Goal: Information Seeking & Learning: Understand process/instructions

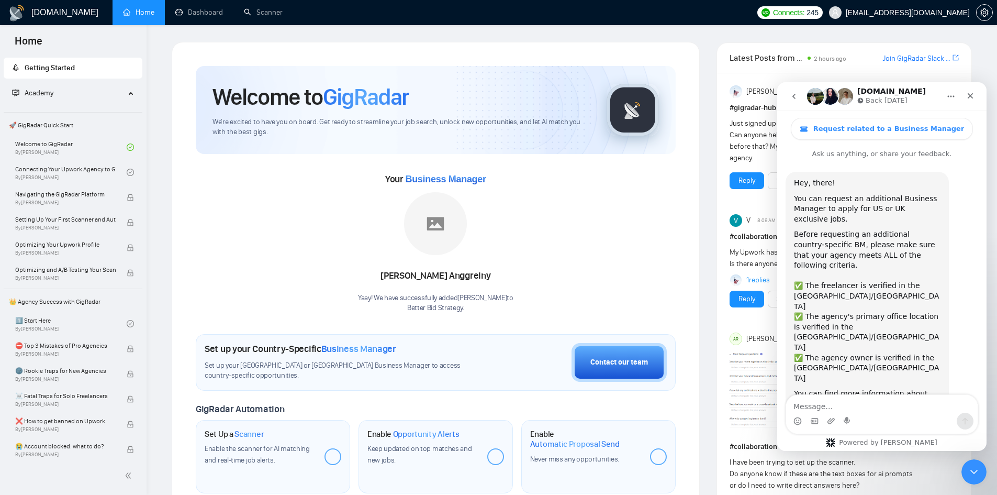
scroll to position [283, 0]
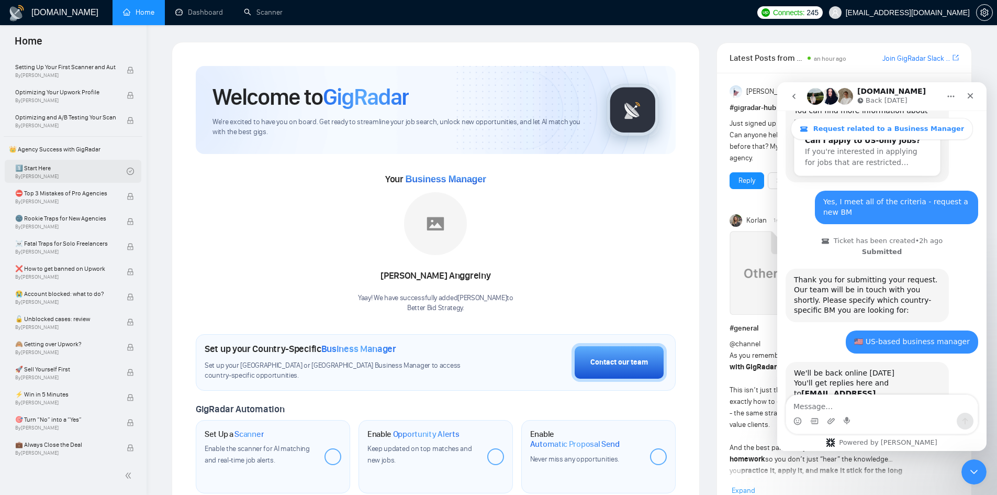
scroll to position [157, 0]
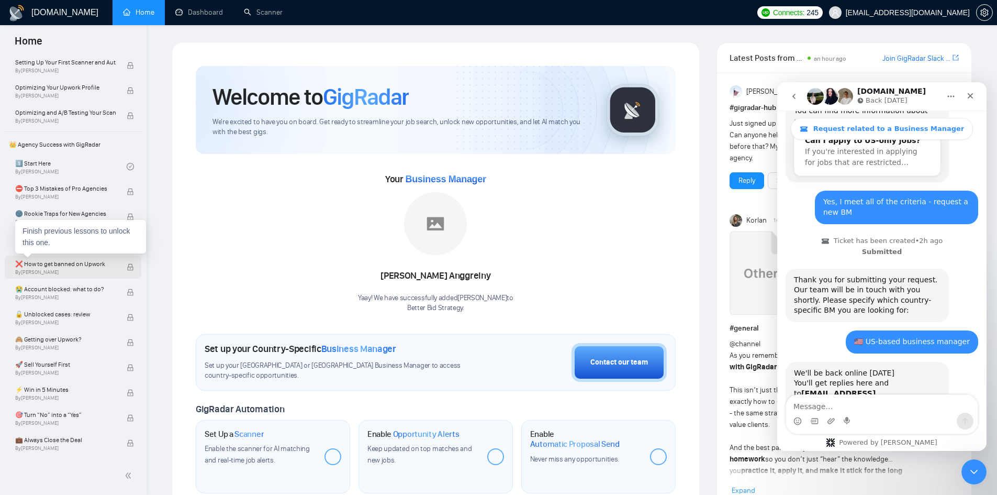
click at [69, 267] on span "❌ How to get banned on Upwork" at bounding box center [65, 264] width 100 height 10
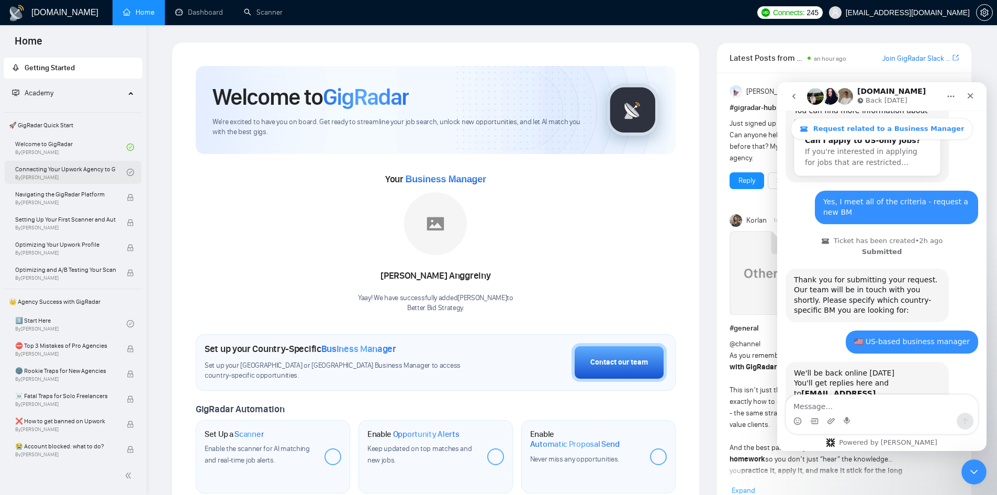
click at [54, 164] on link "Connecting Your Upwork Agency to GigRadar By [PERSON_NAME]" at bounding box center [70, 172] width 111 height 23
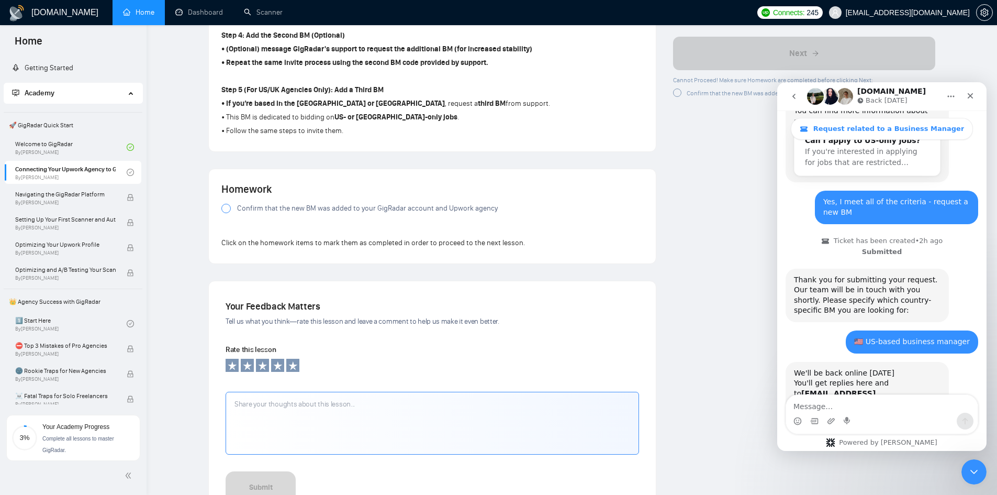
scroll to position [652, 0]
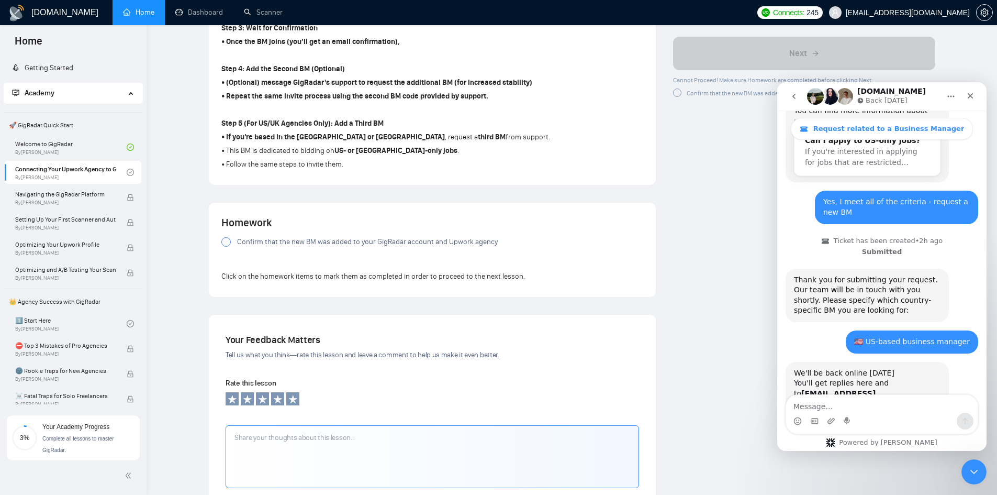
click at [268, 240] on span "Confirm that the new BM was added to your GigRadar account and Upwork agency" at bounding box center [367, 242] width 261 height 12
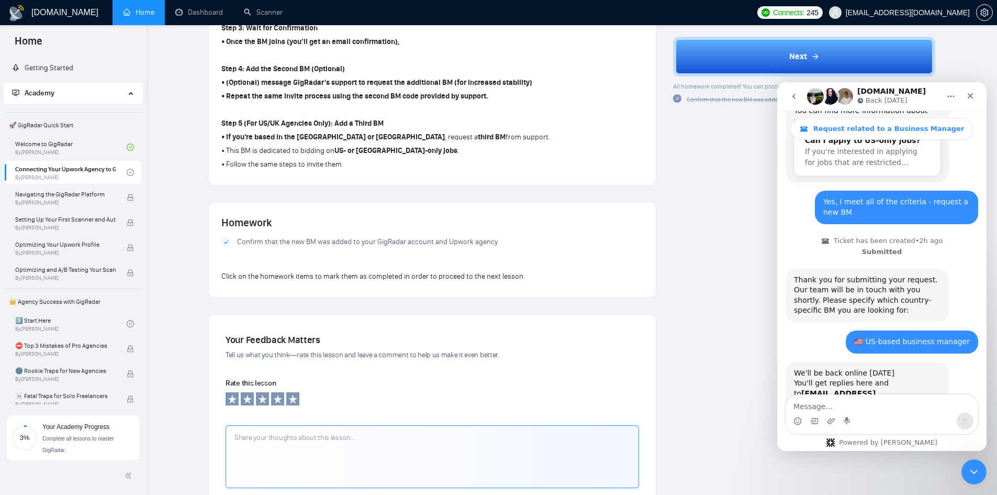
scroll to position [809, 0]
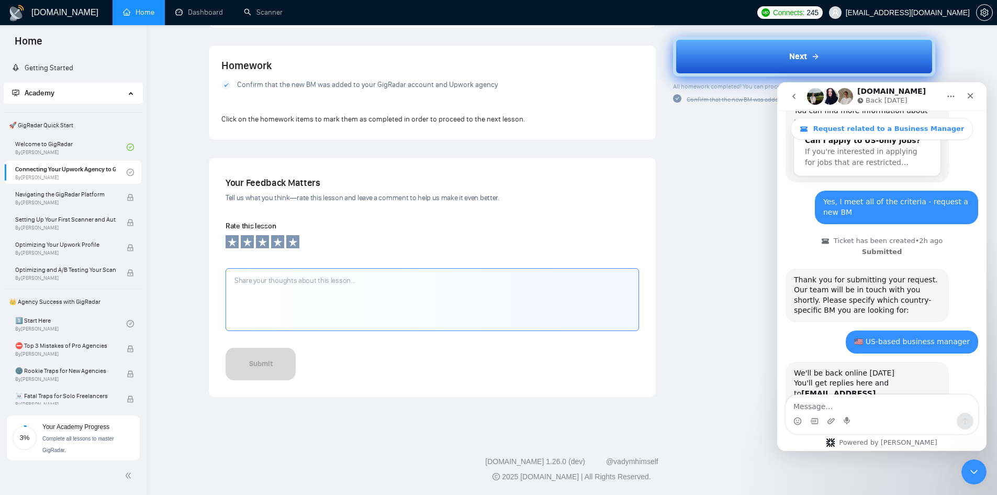
click at [786, 49] on button "Next" at bounding box center [804, 57] width 262 height 40
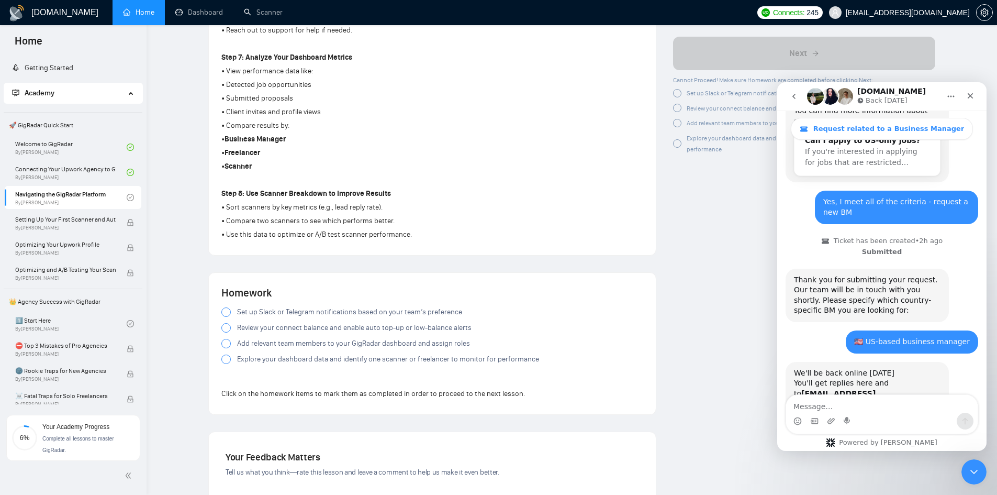
scroll to position [905, 0]
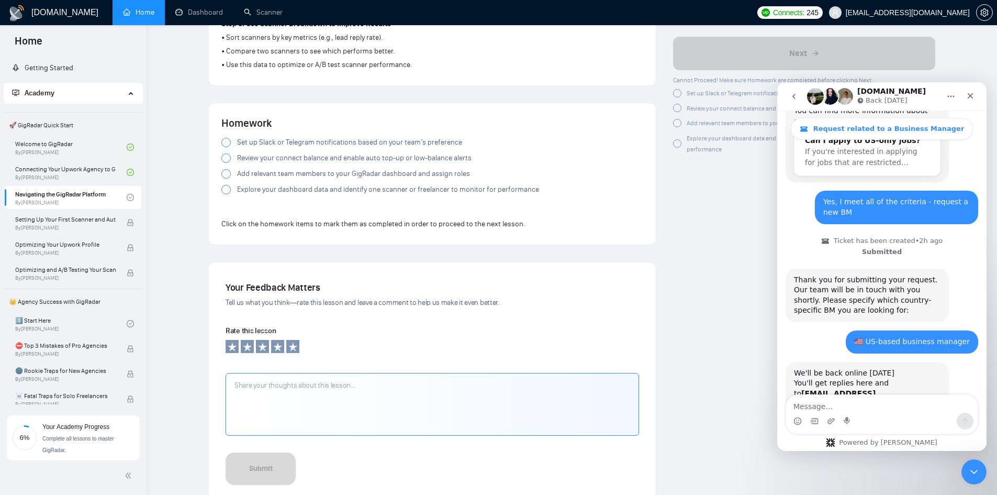
click at [242, 140] on span "Set up Slack or Telegram notifications based on your team’s preference" at bounding box center [349, 143] width 225 height 12
